Goal: Task Accomplishment & Management: Manage account settings

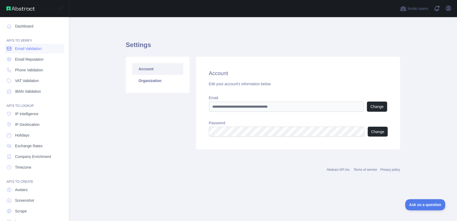
click at [23, 49] on span "Email Validation" at bounding box center [28, 48] width 26 height 5
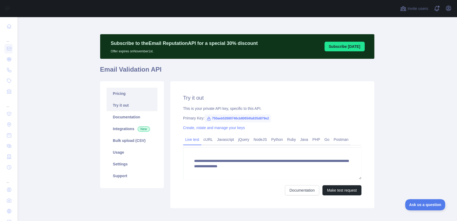
click at [123, 94] on link "Pricing" at bounding box center [131, 94] width 51 height 12
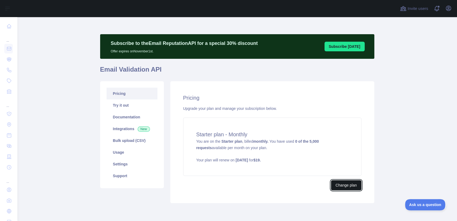
click at [342, 184] on button "Change plan" at bounding box center [346, 185] width 30 height 10
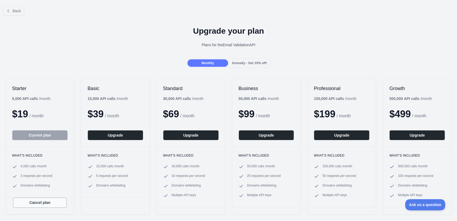
click at [44, 201] on button "Cancel plan" at bounding box center [40, 203] width 54 height 10
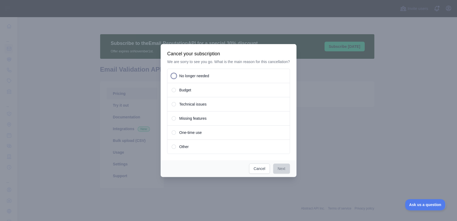
click at [189, 78] on span "No longer needed" at bounding box center [194, 75] width 30 height 5
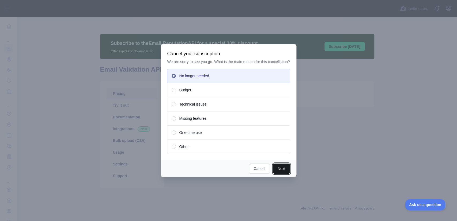
click at [278, 168] on button "Next" at bounding box center [281, 169] width 17 height 10
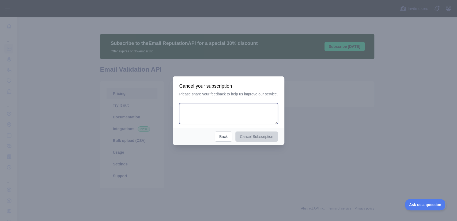
click at [245, 115] on textarea at bounding box center [228, 113] width 98 height 21
type textarea "**********"
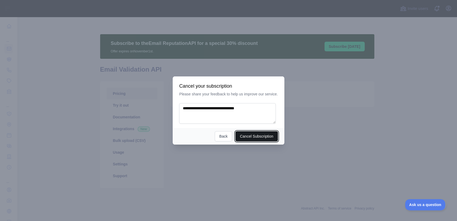
click at [253, 138] on button "Cancel Subscription" at bounding box center [256, 136] width 43 height 10
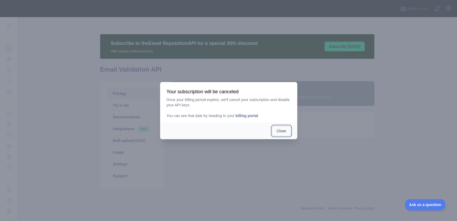
click at [283, 133] on button "Close" at bounding box center [281, 131] width 19 height 10
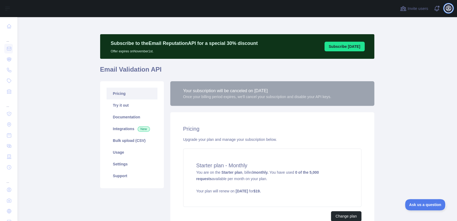
click at [448, 11] on icon "button" at bounding box center [448, 8] width 5 height 5
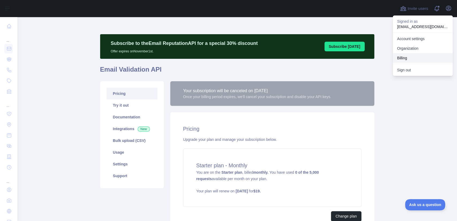
click at [407, 54] on button "Billing" at bounding box center [422, 58] width 60 height 10
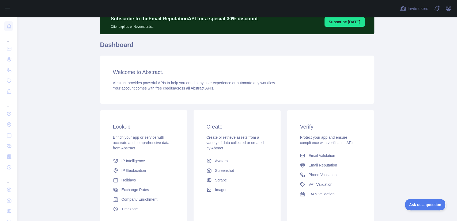
scroll to position [70, 0]
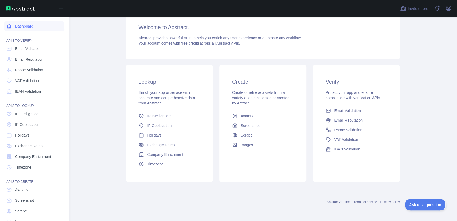
click at [28, 25] on link "Dashboard" at bounding box center [34, 26] width 60 height 10
